Goal: Information Seeking & Learning: Learn about a topic

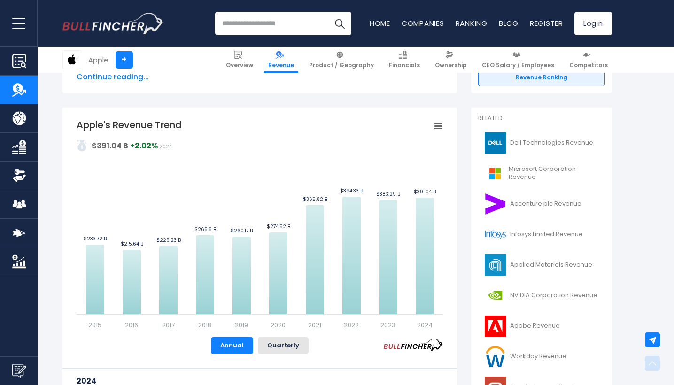
scroll to position [280, 0]
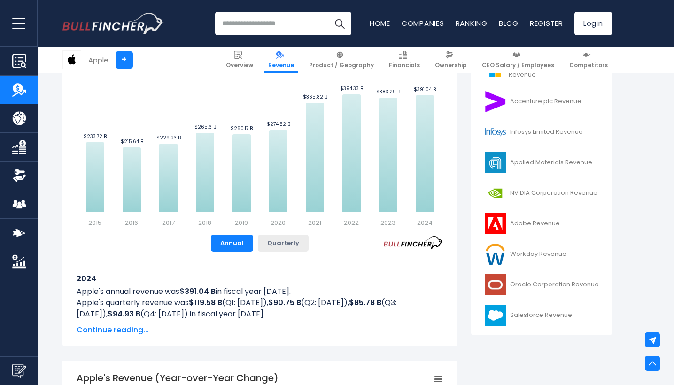
click at [292, 243] on button "Quarterly" at bounding box center [283, 243] width 51 height 17
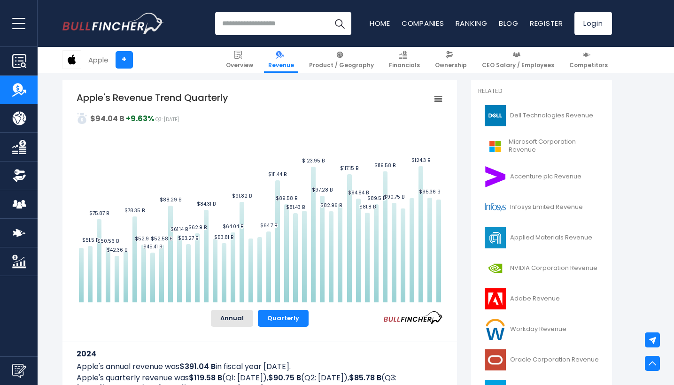
scroll to position [198, 0]
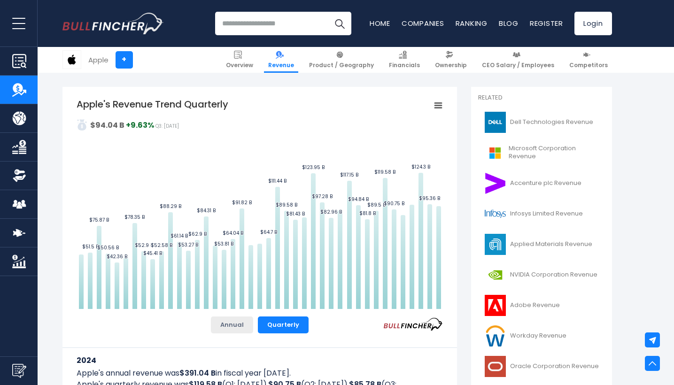
click at [239, 325] on button "Annual" at bounding box center [232, 325] width 42 height 17
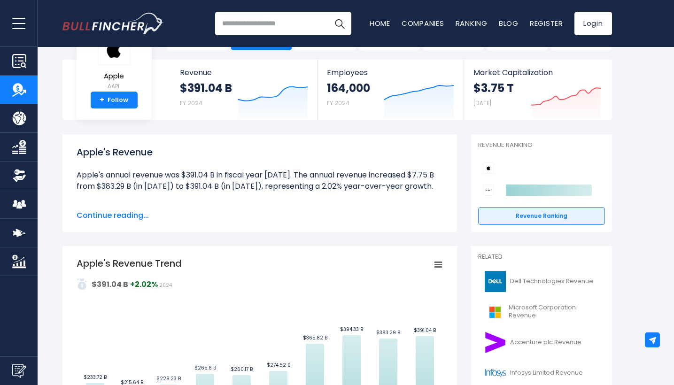
scroll to position [44, 0]
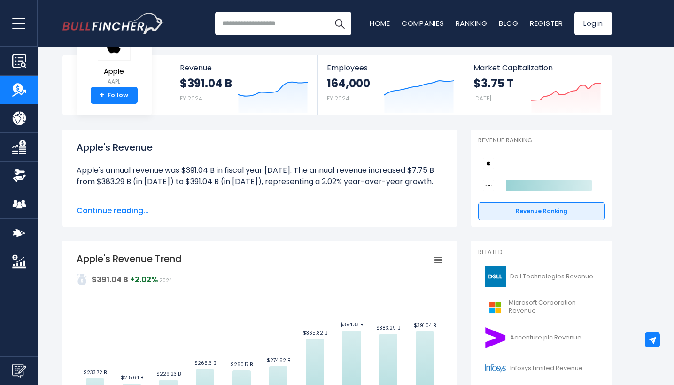
click at [442, 260] on icon "Apple's Revenue Trend" at bounding box center [438, 260] width 7 height 5
click at [439, 259] on div "View Fullscreen Print chart Download PNG Image Download JPEG Image" at bounding box center [406, 304] width 102 height 102
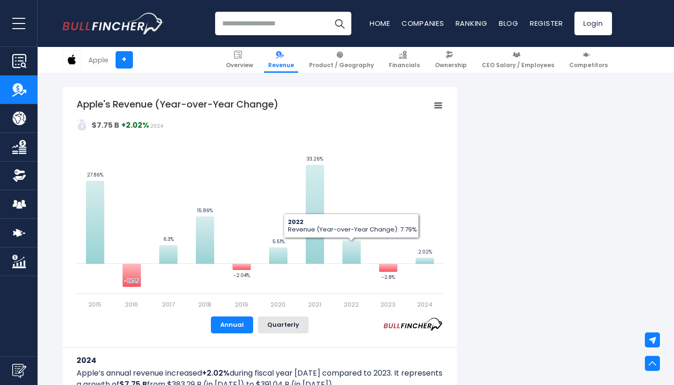
scroll to position [570, 0]
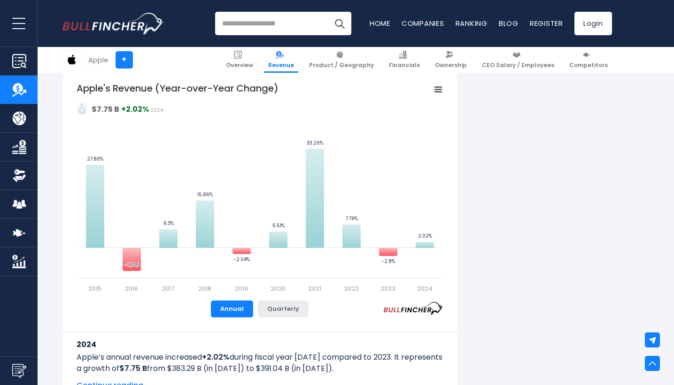
click at [286, 312] on button "Quarterly" at bounding box center [283, 309] width 51 height 17
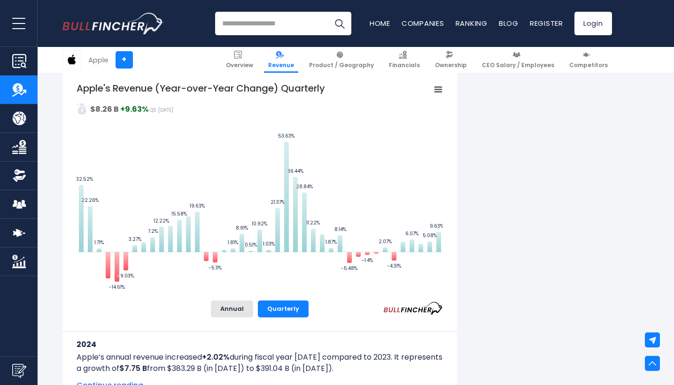
click at [438, 85] on rect "Apple's Revenue (Year-over-Year Change) Quarterly" at bounding box center [437, 89] width 13 height 13
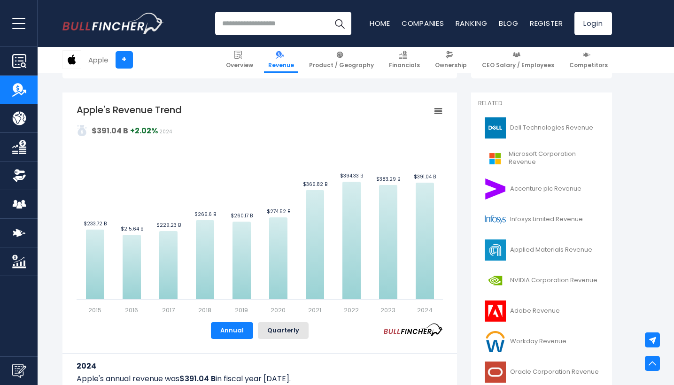
scroll to position [196, 0]
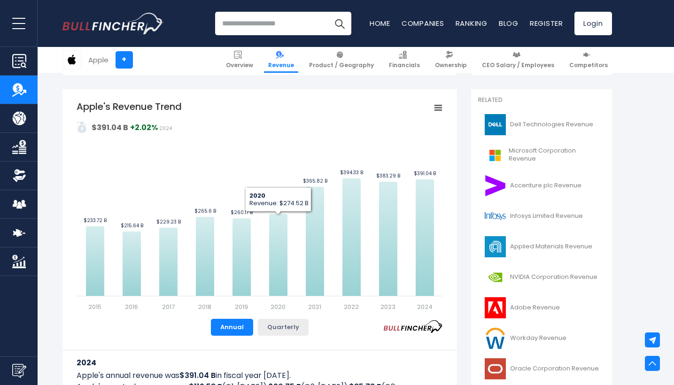
click at [289, 321] on button "Quarterly" at bounding box center [283, 327] width 51 height 17
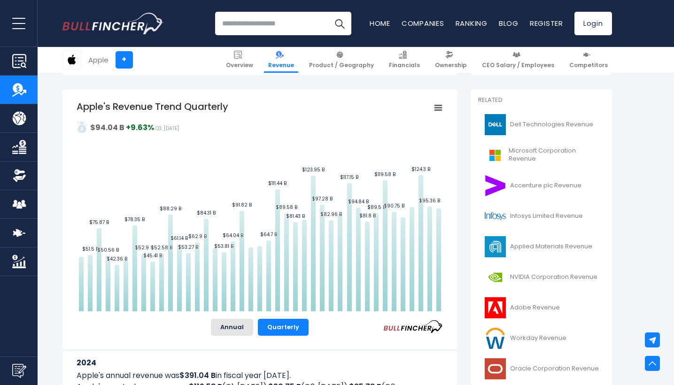
click at [438, 106] on icon "Apple's Revenue Trend Quarterly" at bounding box center [438, 108] width 7 height 5
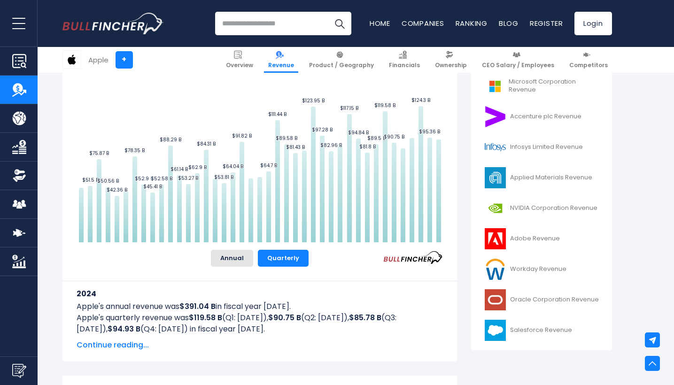
scroll to position [266, 0]
